Goal: Task Accomplishment & Management: Use online tool/utility

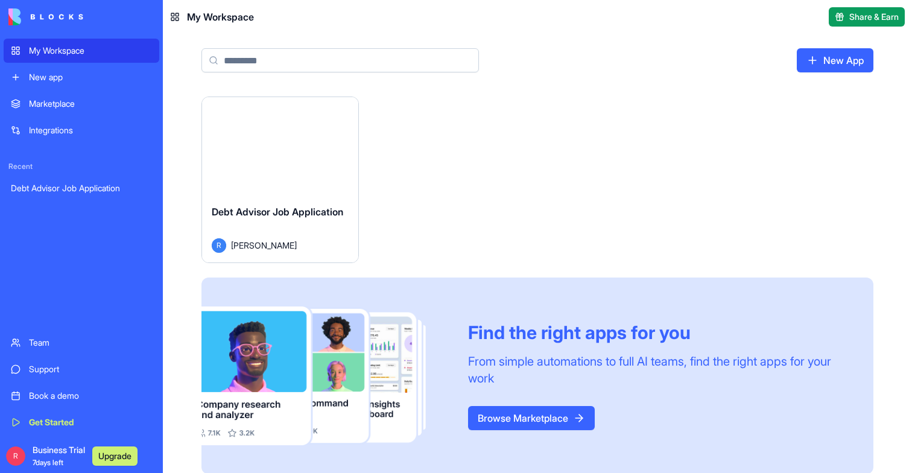
click at [291, 149] on button "Launch" at bounding box center [280, 146] width 90 height 24
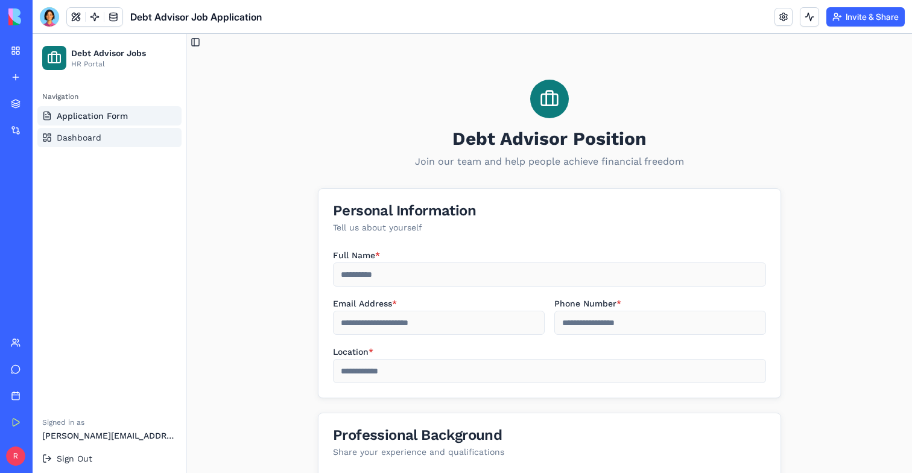
click at [81, 139] on span "Dashboard" at bounding box center [79, 137] width 45 height 12
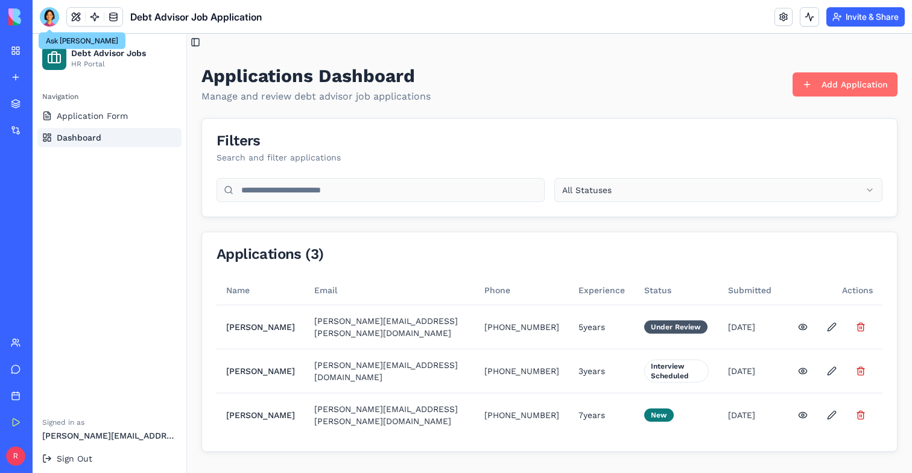
click at [54, 20] on div at bounding box center [49, 16] width 19 height 19
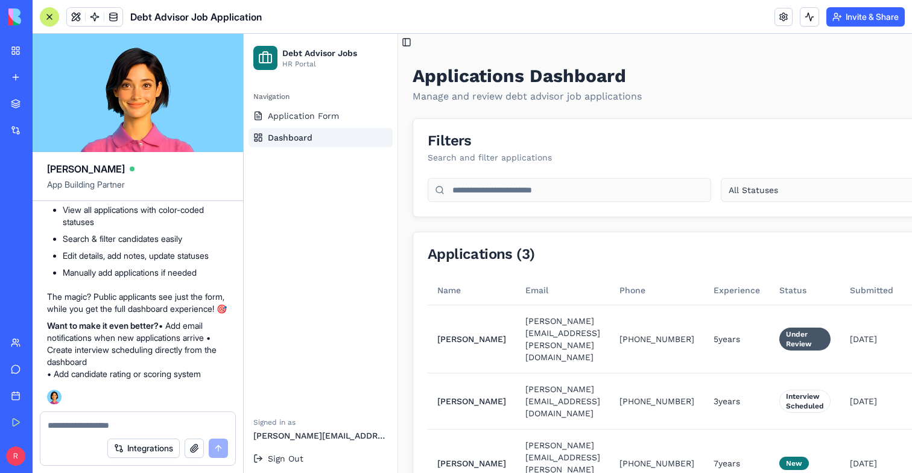
scroll to position [769, 0]
click at [46, 12] on div at bounding box center [50, 17] width 10 height 10
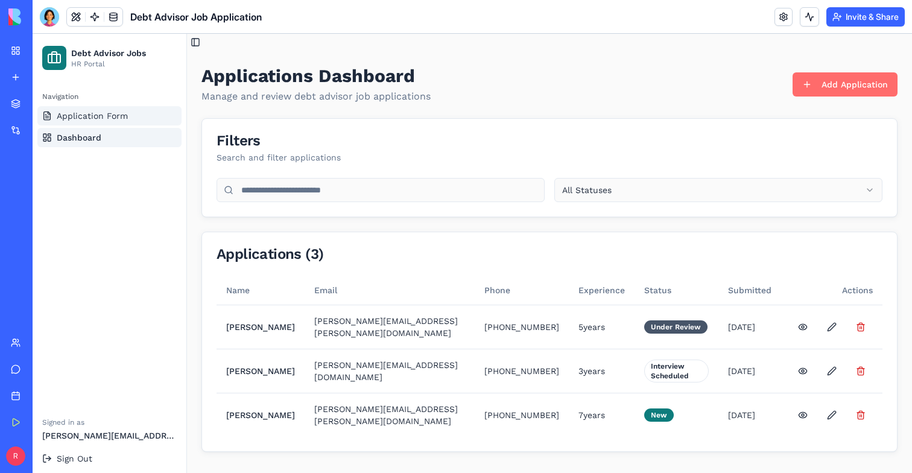
click at [75, 121] on span "Application Form" at bounding box center [92, 116] width 71 height 12
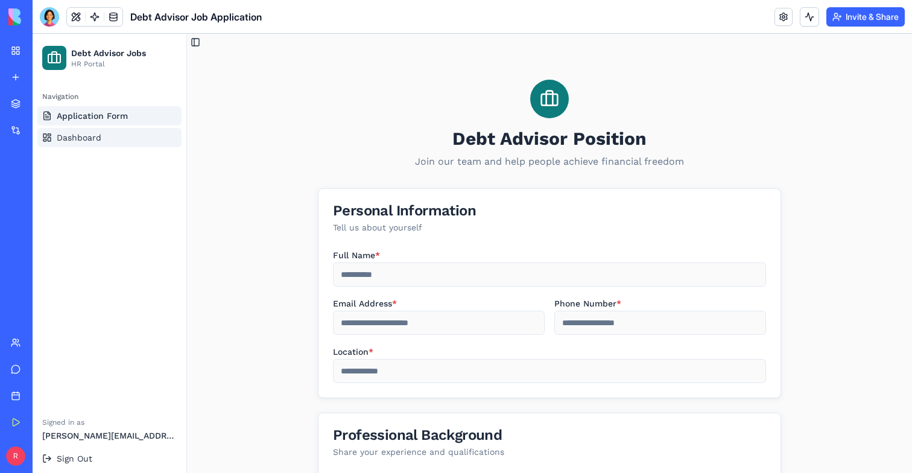
click at [93, 145] on link "Dashboard" at bounding box center [109, 137] width 144 height 19
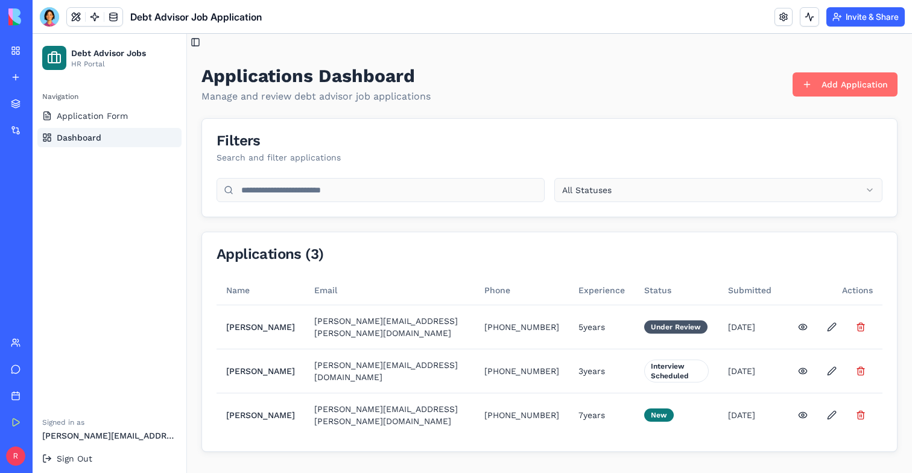
click at [91, 127] on ul "Application Form Dashboard" at bounding box center [109, 126] width 144 height 41
click at [100, 119] on span "Application Form" at bounding box center [92, 116] width 71 height 12
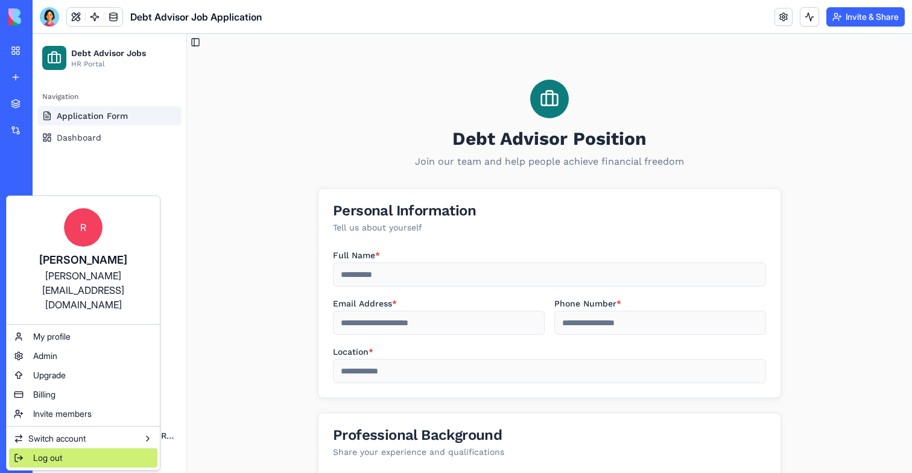
click at [45, 448] on div "Log out" at bounding box center [83, 457] width 148 height 19
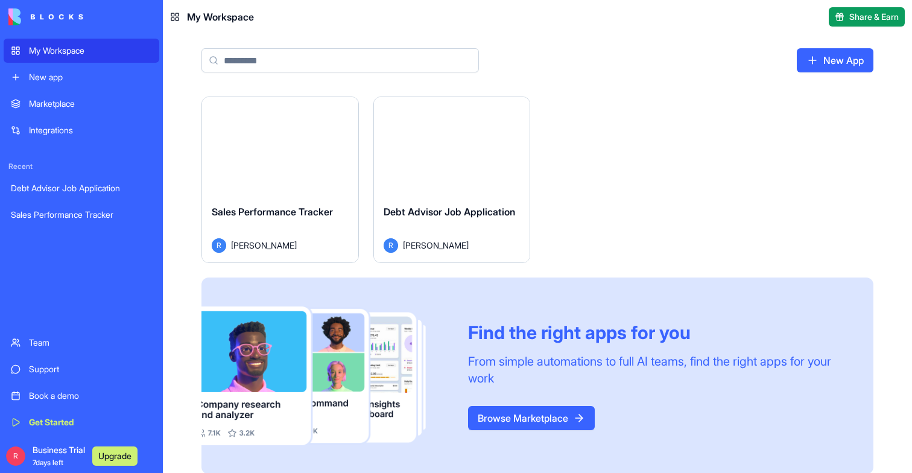
click at [265, 152] on button "Launch" at bounding box center [280, 146] width 90 height 24
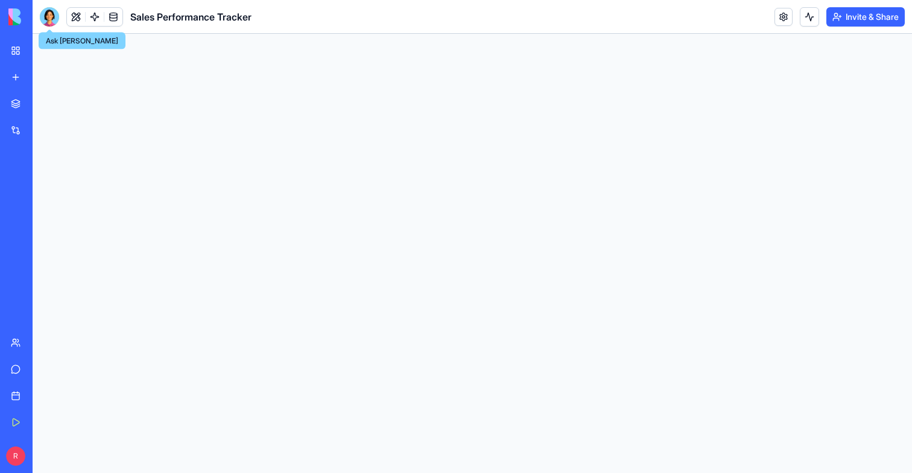
click at [43, 16] on div at bounding box center [49, 16] width 19 height 19
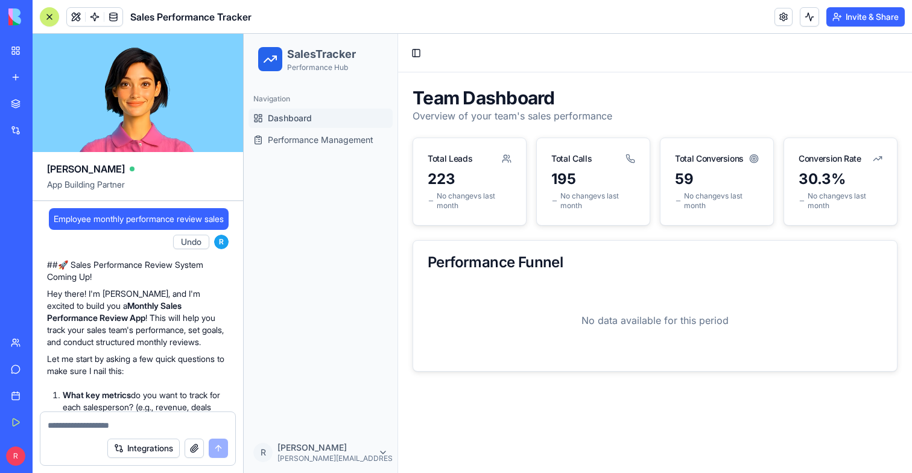
click at [277, 154] on div "Navigation Dashboard Performance Management" at bounding box center [321, 119] width 154 height 70
click at [293, 148] on link "Performance Management" at bounding box center [321, 139] width 144 height 19
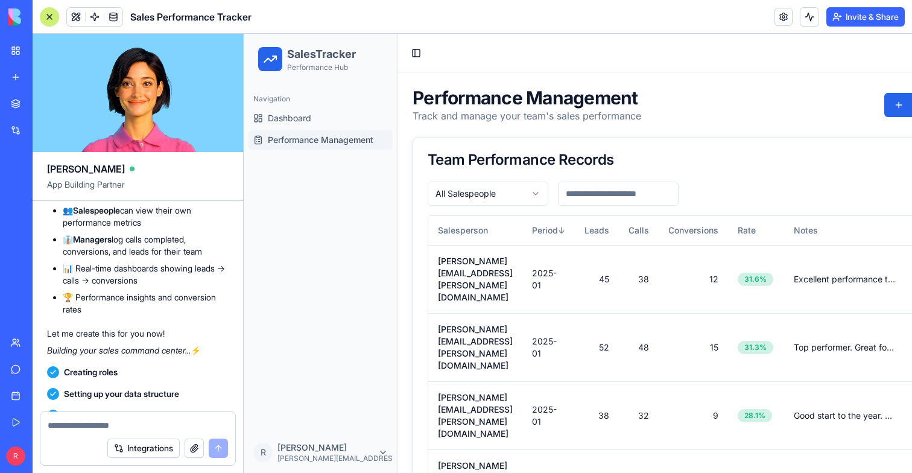
scroll to position [1430, 0]
click at [75, 17] on button at bounding box center [76, 17] width 18 height 18
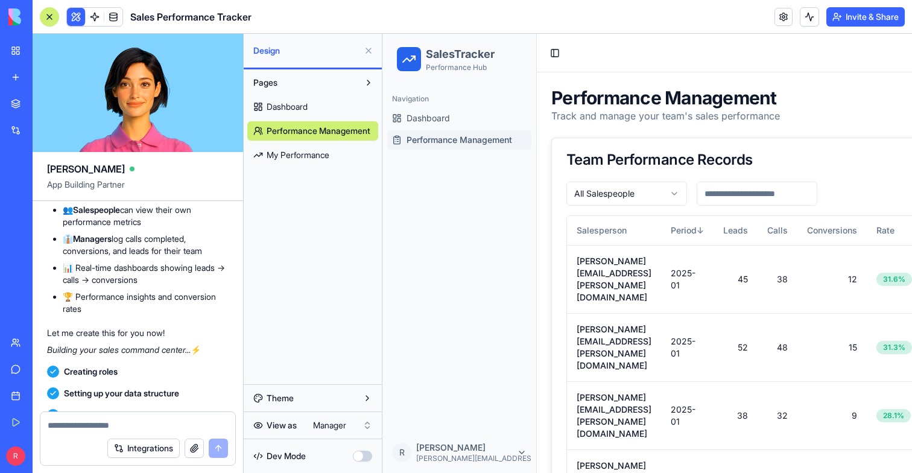
click at [75, 17] on button at bounding box center [76, 17] width 18 height 18
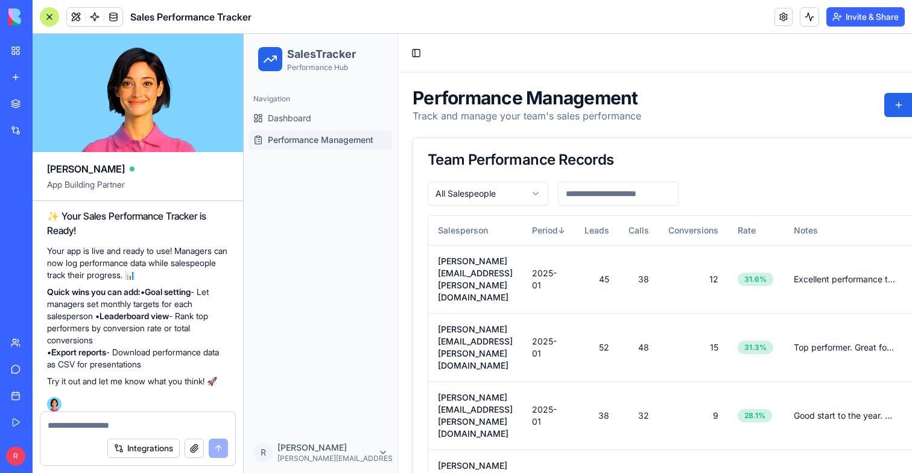
scroll to position [1826, 0]
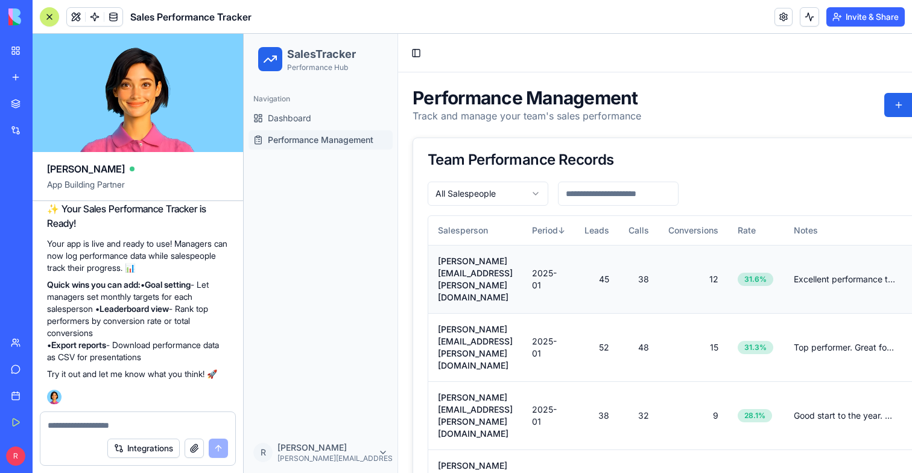
click at [522, 261] on td "[PERSON_NAME][EMAIL_ADDRESS][PERSON_NAME][DOMAIN_NAME]" at bounding box center [475, 279] width 94 height 68
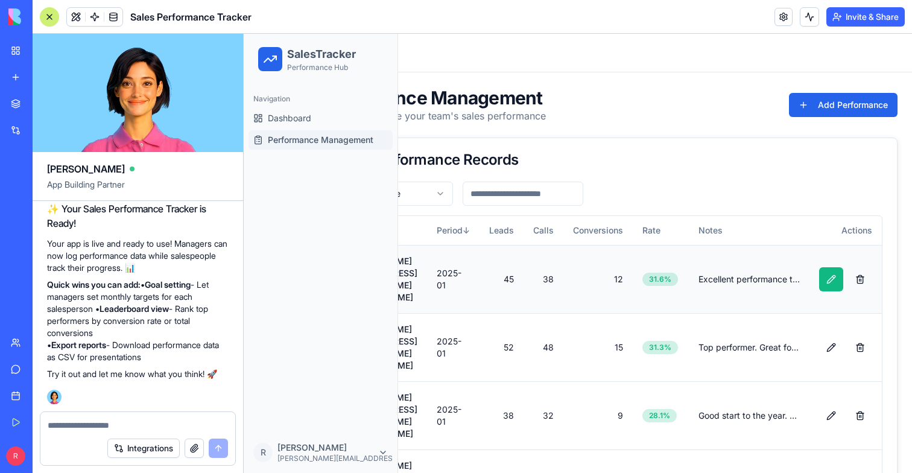
click at [823, 268] on button at bounding box center [831, 279] width 24 height 24
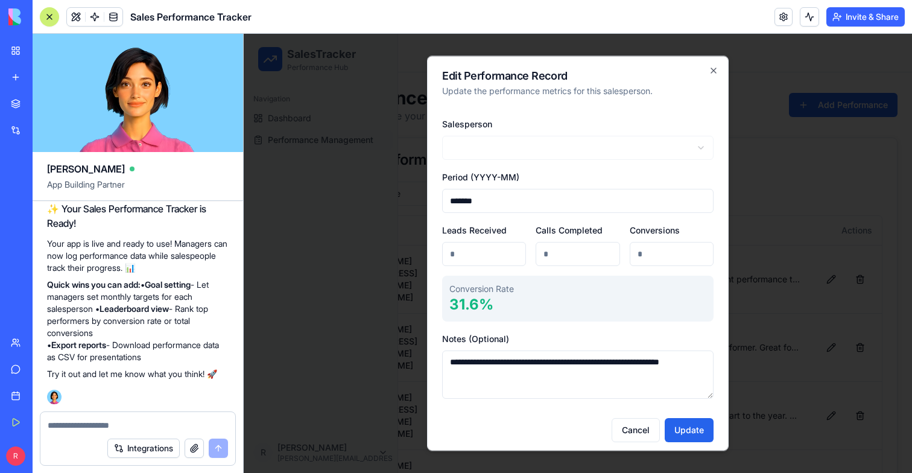
click at [331, 185] on div at bounding box center [578, 253] width 668 height 439
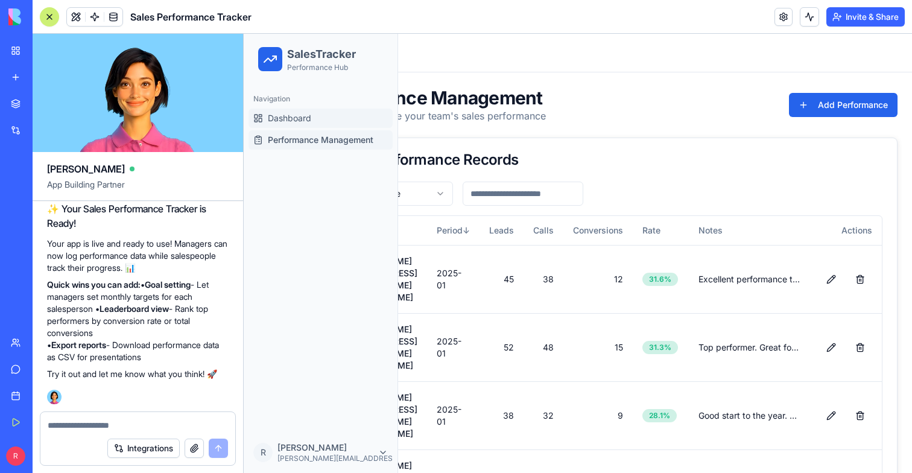
click at [306, 120] on span "Dashboard" at bounding box center [289, 118] width 43 height 12
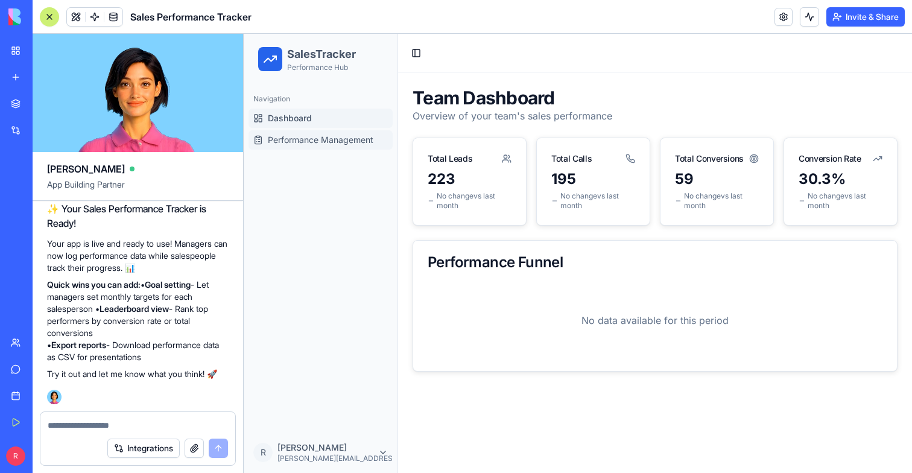
click at [308, 138] on span "Performance Management" at bounding box center [321, 140] width 106 height 12
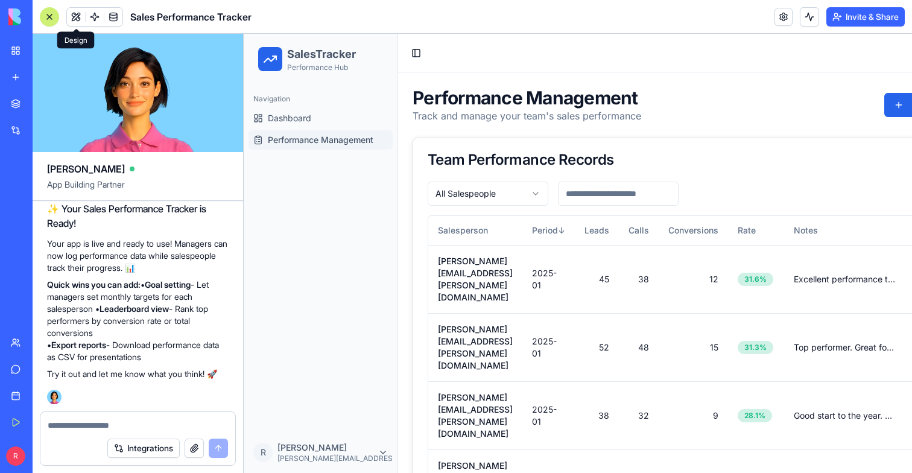
click at [75, 16] on button at bounding box center [76, 17] width 18 height 18
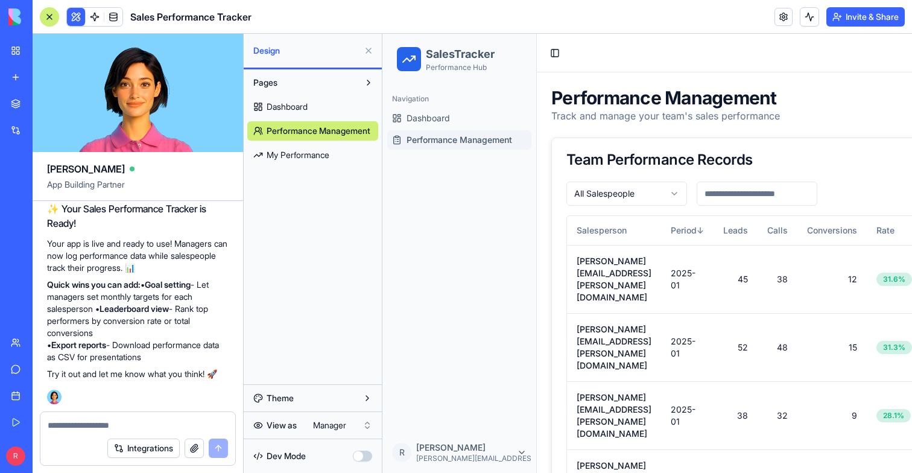
click at [360, 431] on html "My Workspace New app Marketplace Integrations Recent Debt Advisor Job Applicati…" at bounding box center [456, 236] width 912 height 473
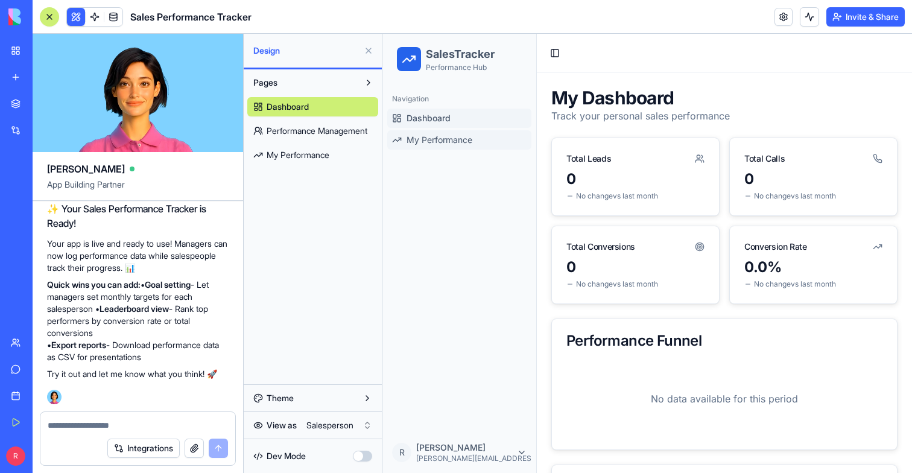
click at [464, 145] on span "My Performance" at bounding box center [440, 140] width 66 height 12
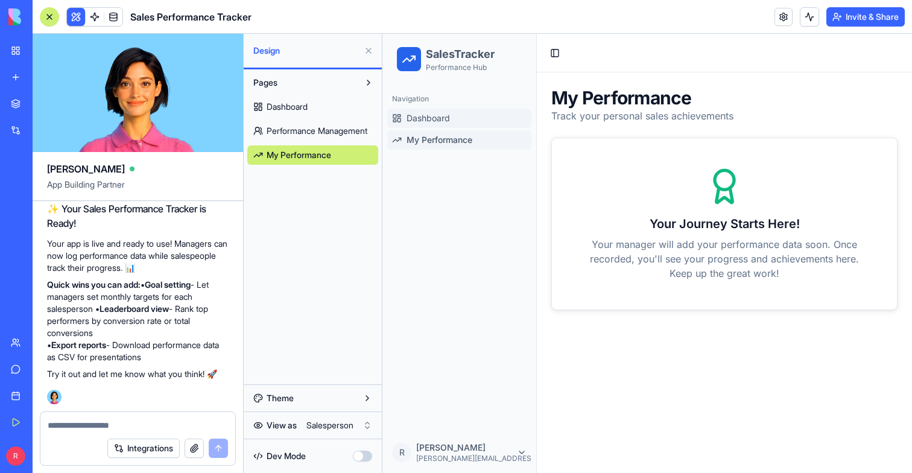
click at [455, 121] on link "Dashboard" at bounding box center [459, 118] width 144 height 19
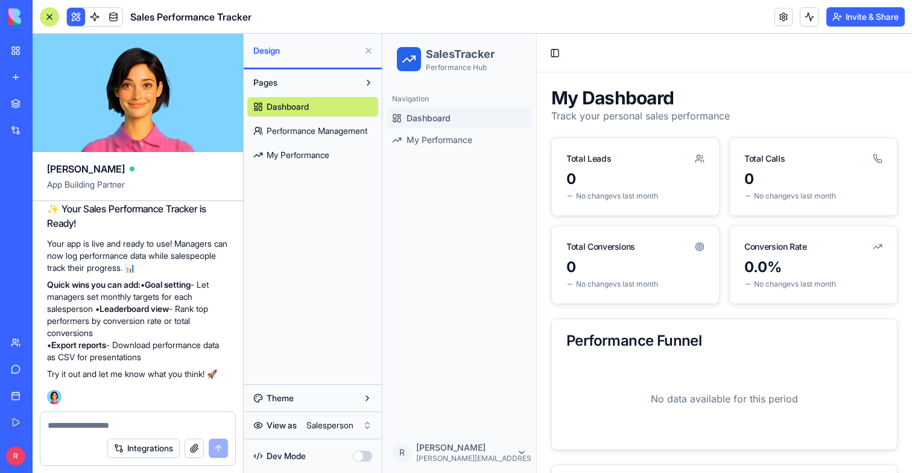
click at [294, 135] on span "Performance Management" at bounding box center [317, 131] width 101 height 12
click at [302, 131] on span "Performance Management" at bounding box center [317, 131] width 101 height 12
click at [458, 131] on link "My Performance" at bounding box center [459, 139] width 144 height 19
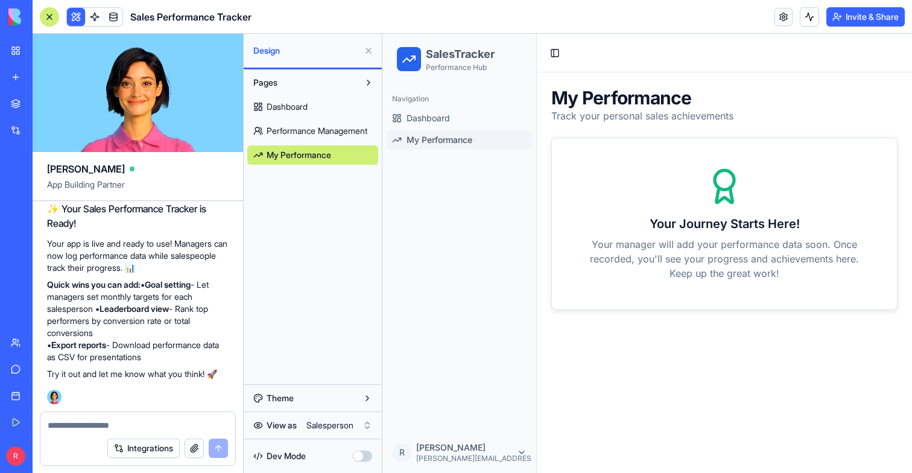
click at [458, 107] on div "Navigation" at bounding box center [459, 98] width 144 height 19
click at [438, 122] on span "Dashboard" at bounding box center [428, 118] width 43 height 12
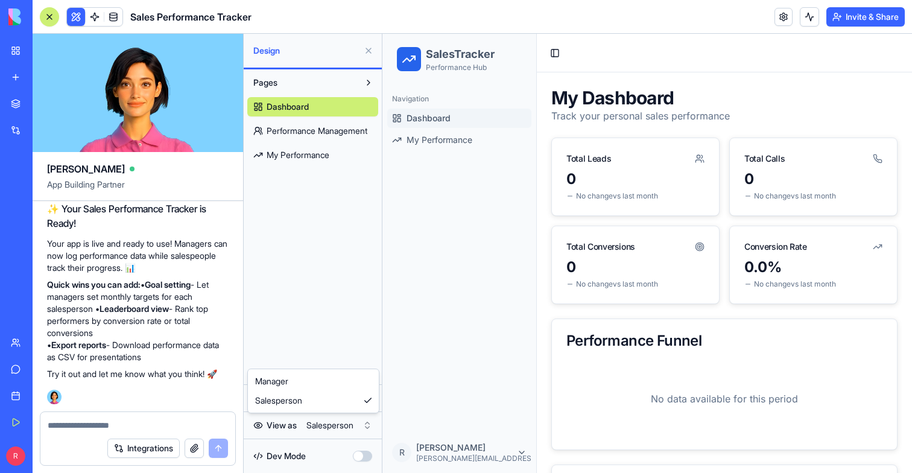
click at [341, 419] on html "My Workspace New app Marketplace Integrations Recent Debt Advisor Job Applicati…" at bounding box center [456, 236] width 912 height 473
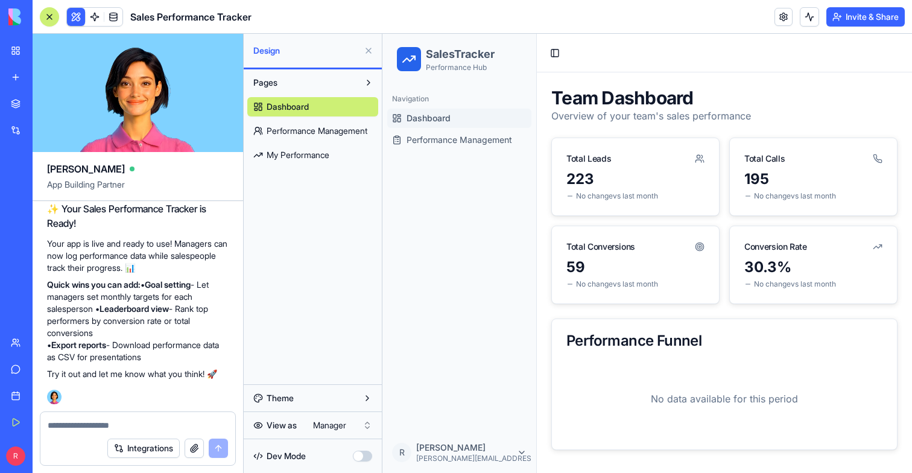
click at [296, 135] on span "Performance Management" at bounding box center [317, 131] width 101 height 12
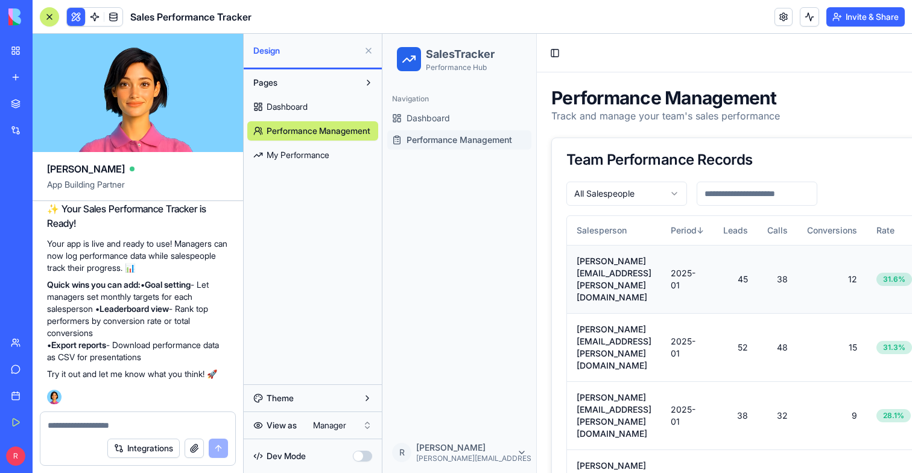
scroll to position [0, 124]
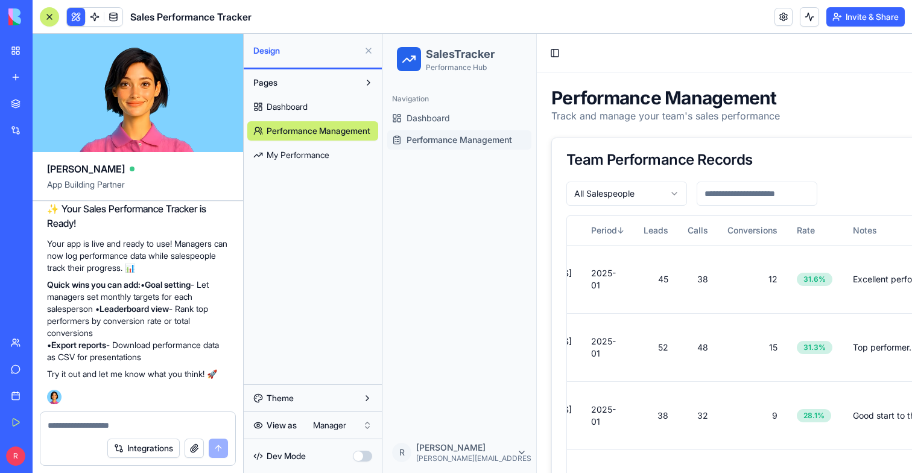
click at [367, 46] on button at bounding box center [368, 50] width 19 height 19
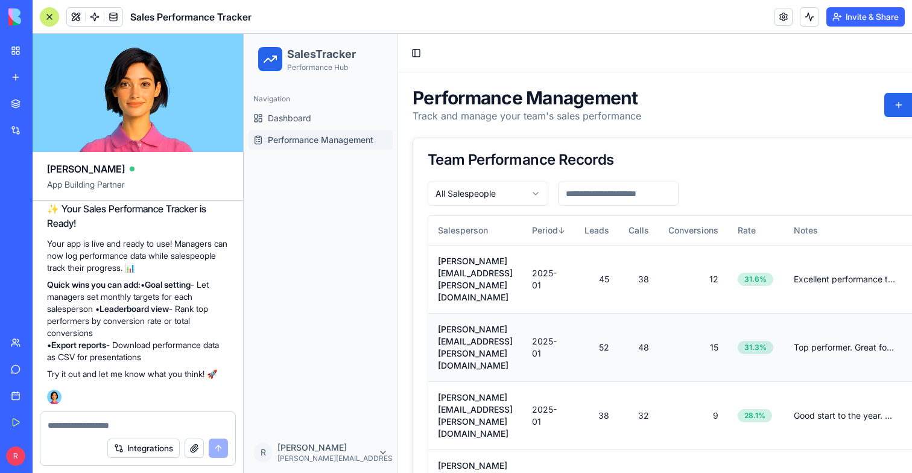
scroll to position [0, 140]
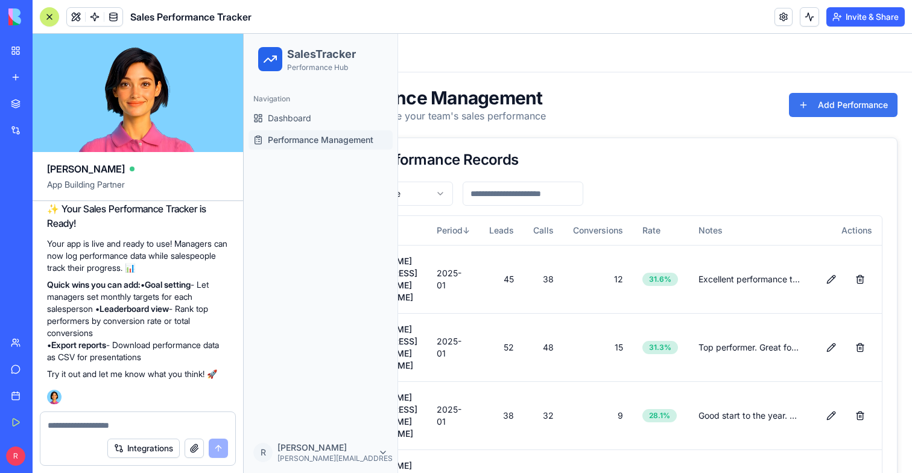
click at [831, 112] on button "Add Performance" at bounding box center [843, 105] width 109 height 24
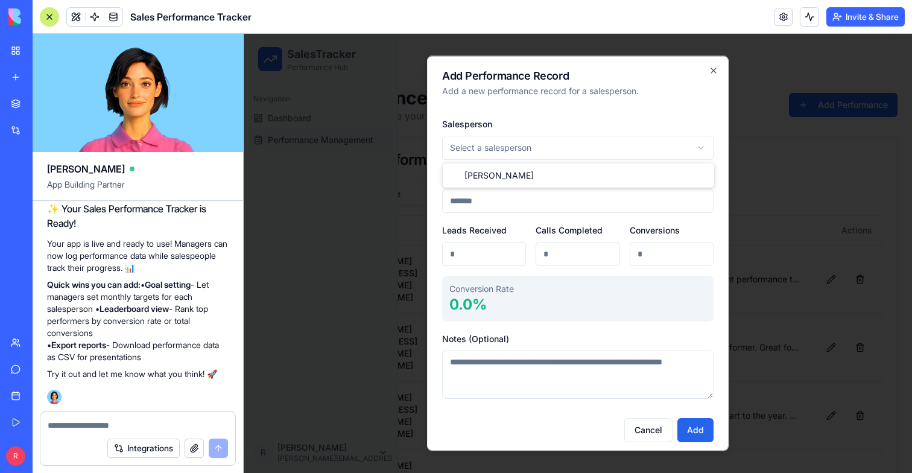
click at [595, 137] on body "SalesTracker Performance Hub Navigation Dashboard Performance Management R rich…" at bounding box center [482, 325] width 668 height 582
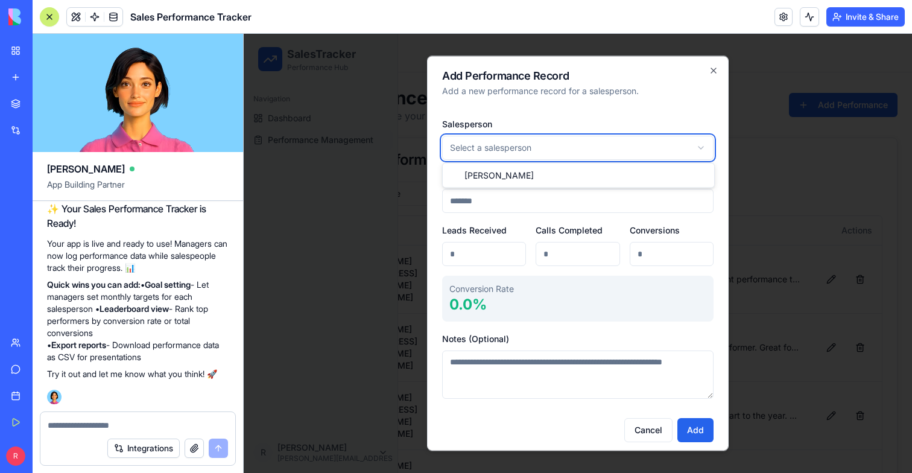
click at [703, 101] on body "SalesTracker Performance Hub Navigation Dashboard Performance Management R rich…" at bounding box center [482, 325] width 668 height 582
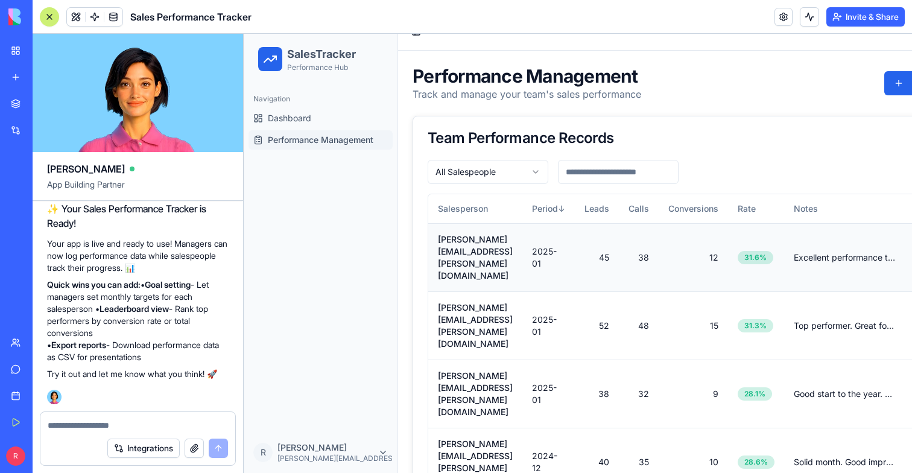
scroll to position [0, 0]
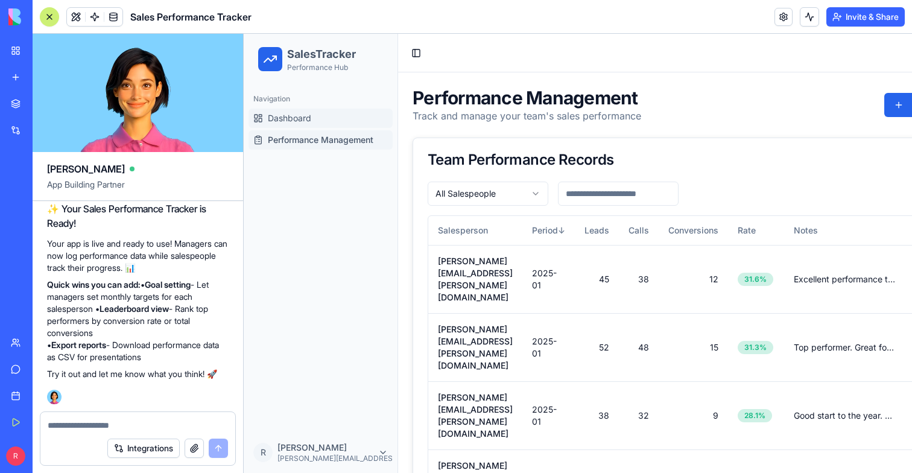
click at [307, 121] on span "Dashboard" at bounding box center [289, 118] width 43 height 12
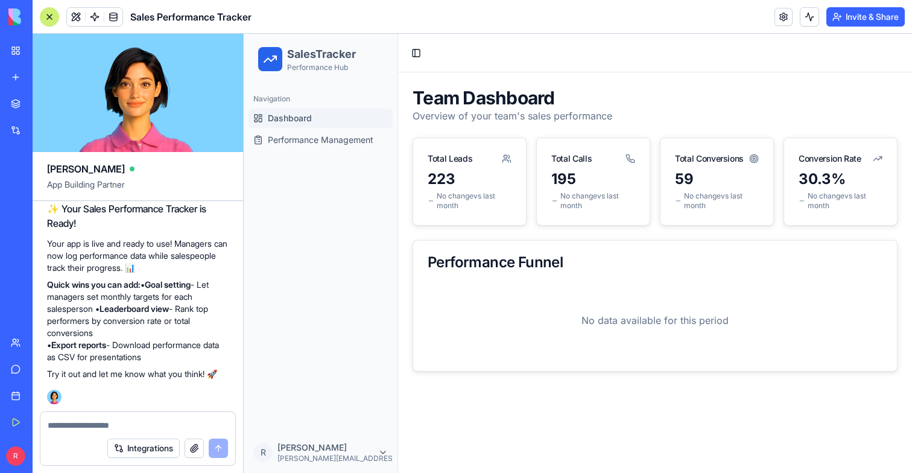
click at [51, 21] on button at bounding box center [49, 16] width 19 height 19
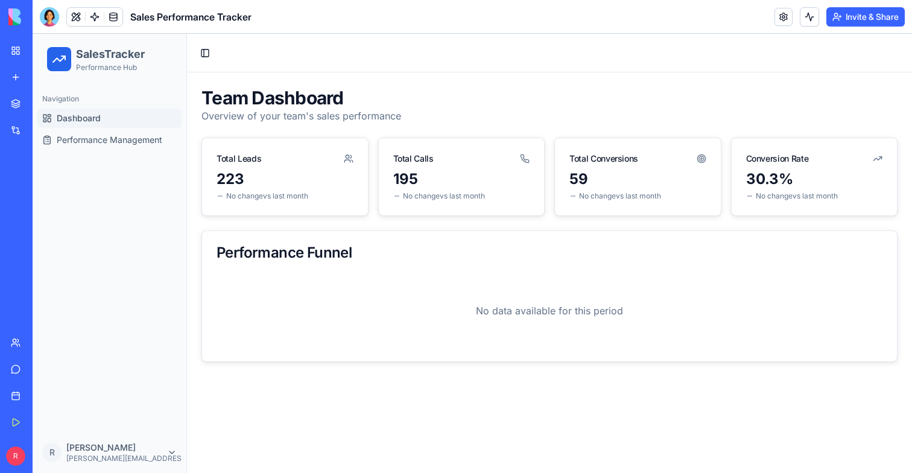
click at [10, 51] on link "My Workspace" at bounding box center [28, 51] width 48 height 24
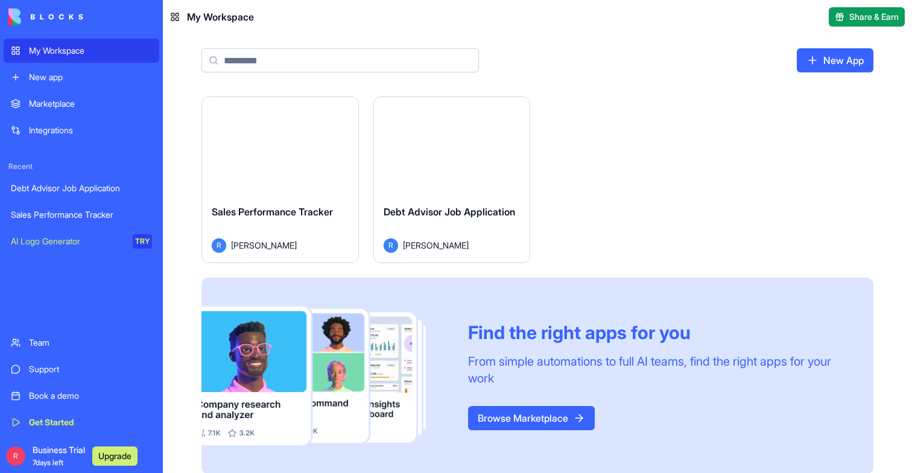
click at [429, 159] on div "Launch" at bounding box center [452, 146] width 156 height 98
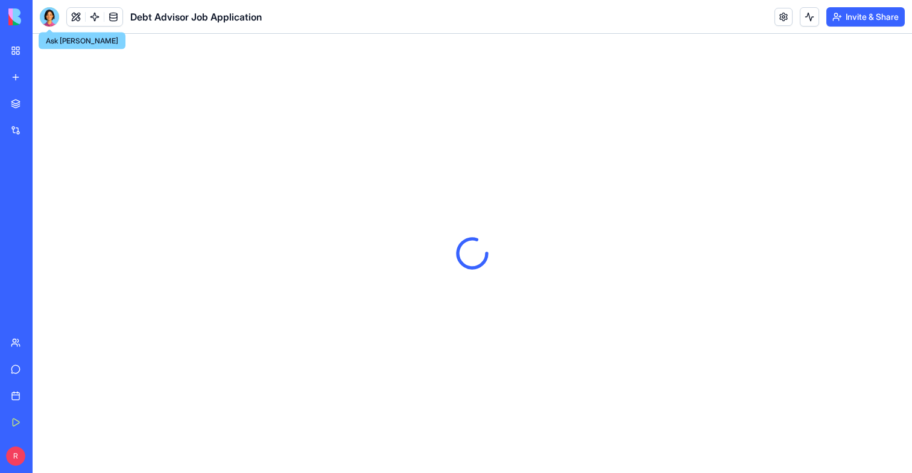
click at [49, 15] on div at bounding box center [49, 16] width 19 height 19
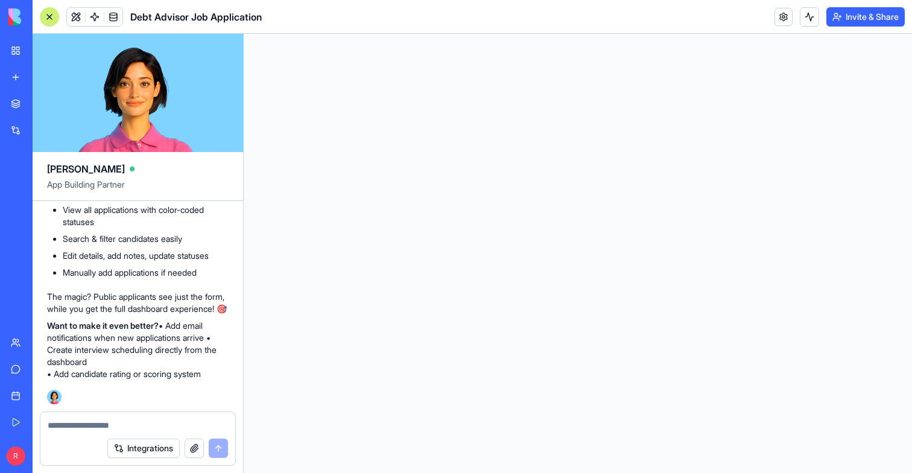
scroll to position [769, 0]
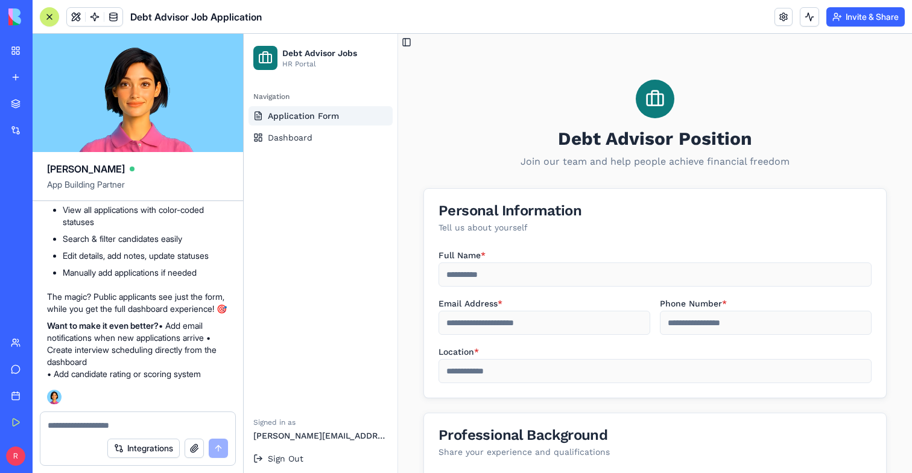
click at [45, 215] on div "Sales Performance Tracker" at bounding box center [28, 215] width 34 height 12
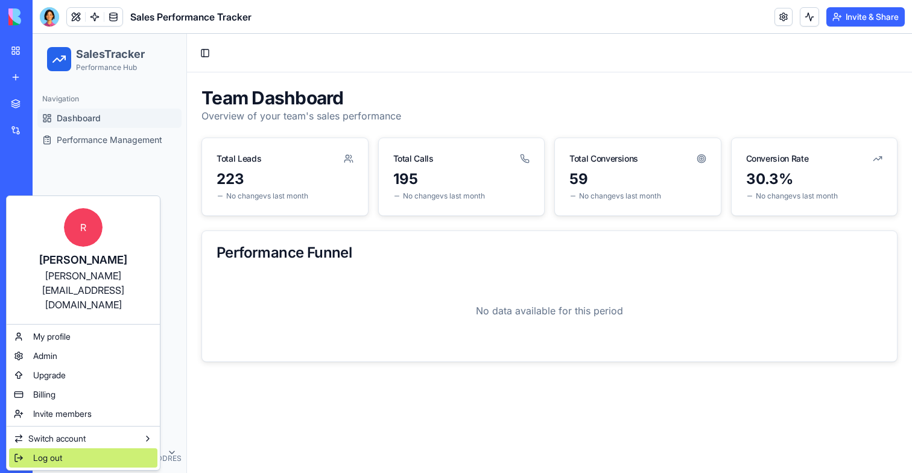
click at [43, 452] on span "Log out" at bounding box center [47, 458] width 29 height 12
